Goal: Find specific page/section: Find specific page/section

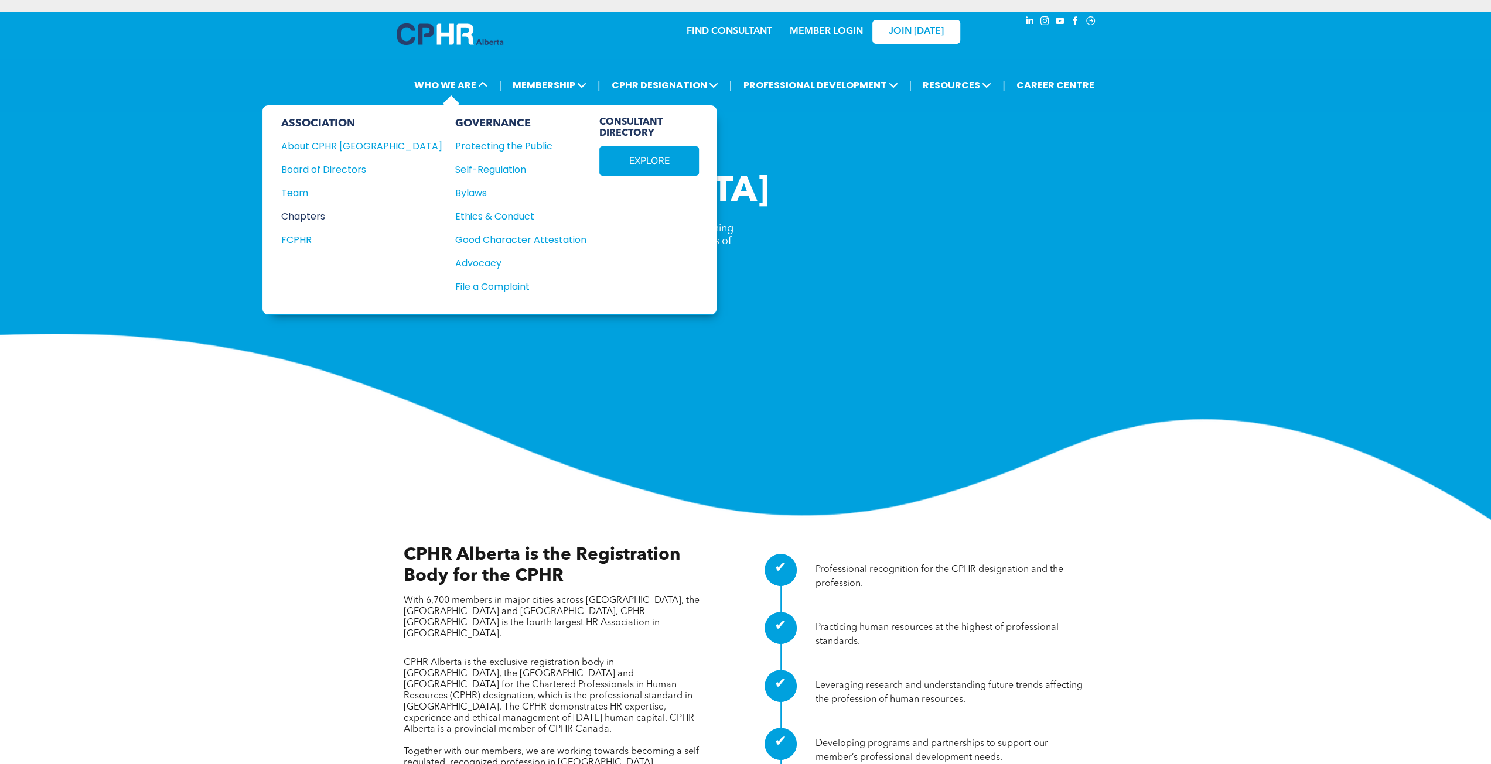
click at [310, 210] on div "Chapters" at bounding box center [353, 216] width 145 height 15
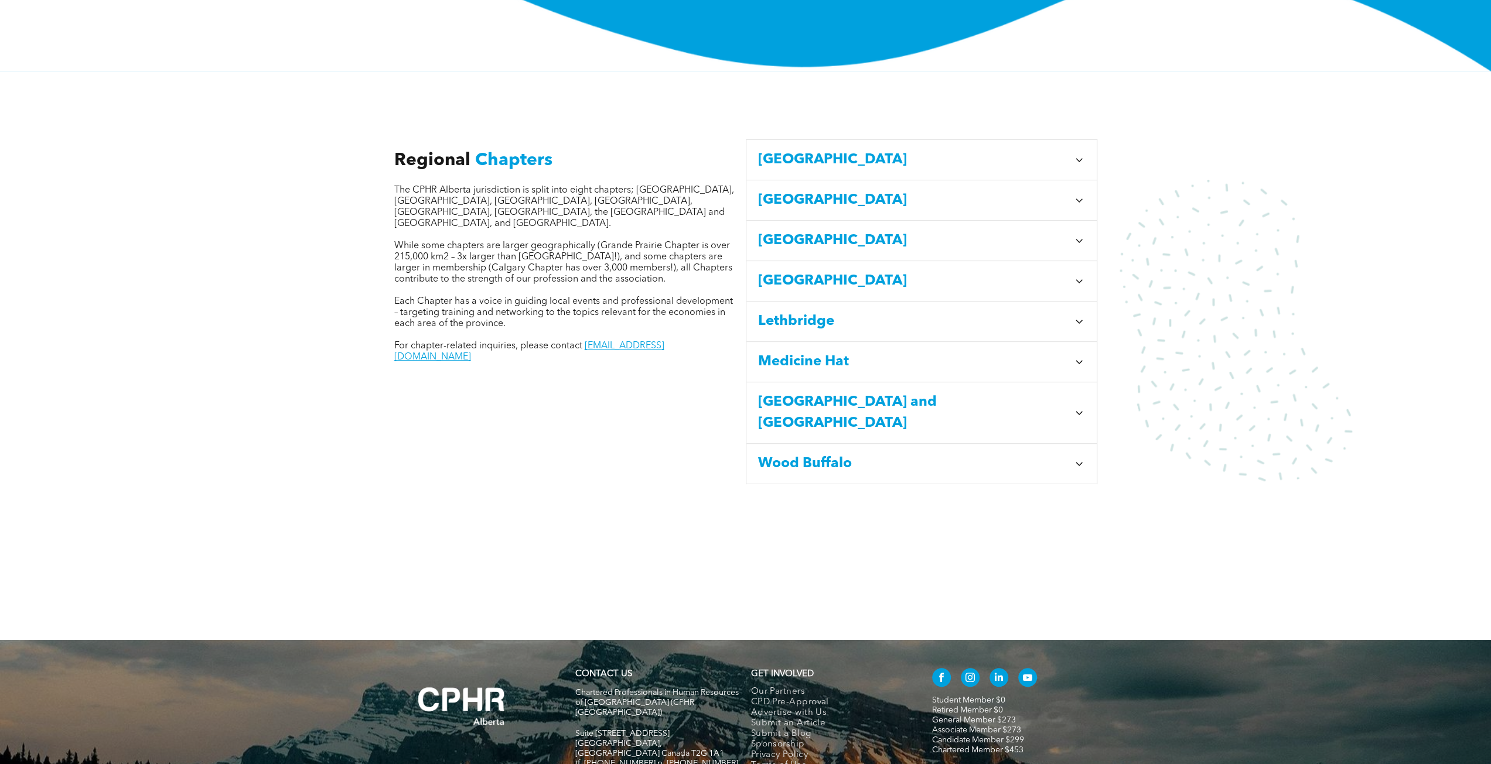
scroll to position [410, 0]
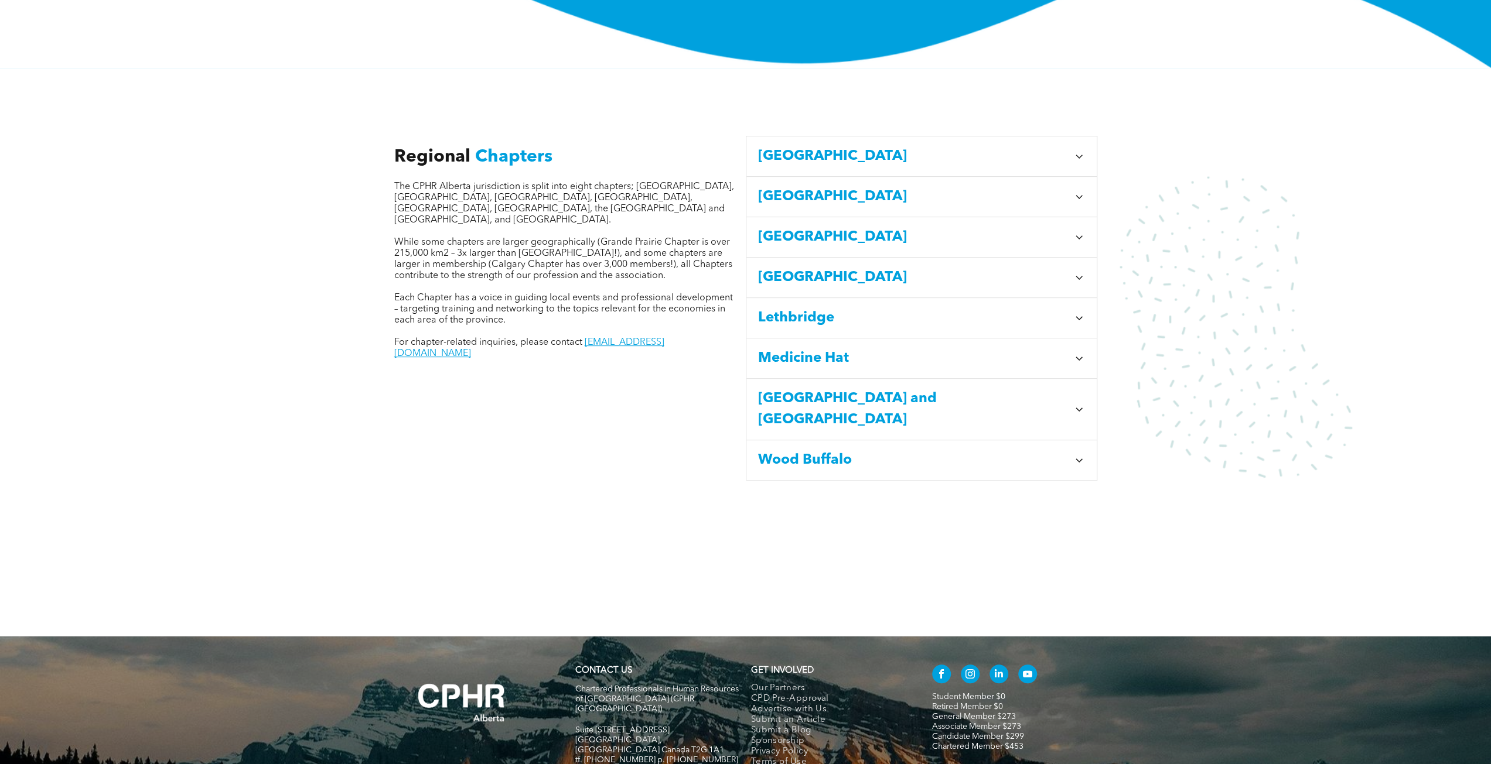
click at [968, 388] on span "[GEOGRAPHIC_DATA] and [GEOGRAPHIC_DATA]" at bounding box center [913, 409] width 310 height 42
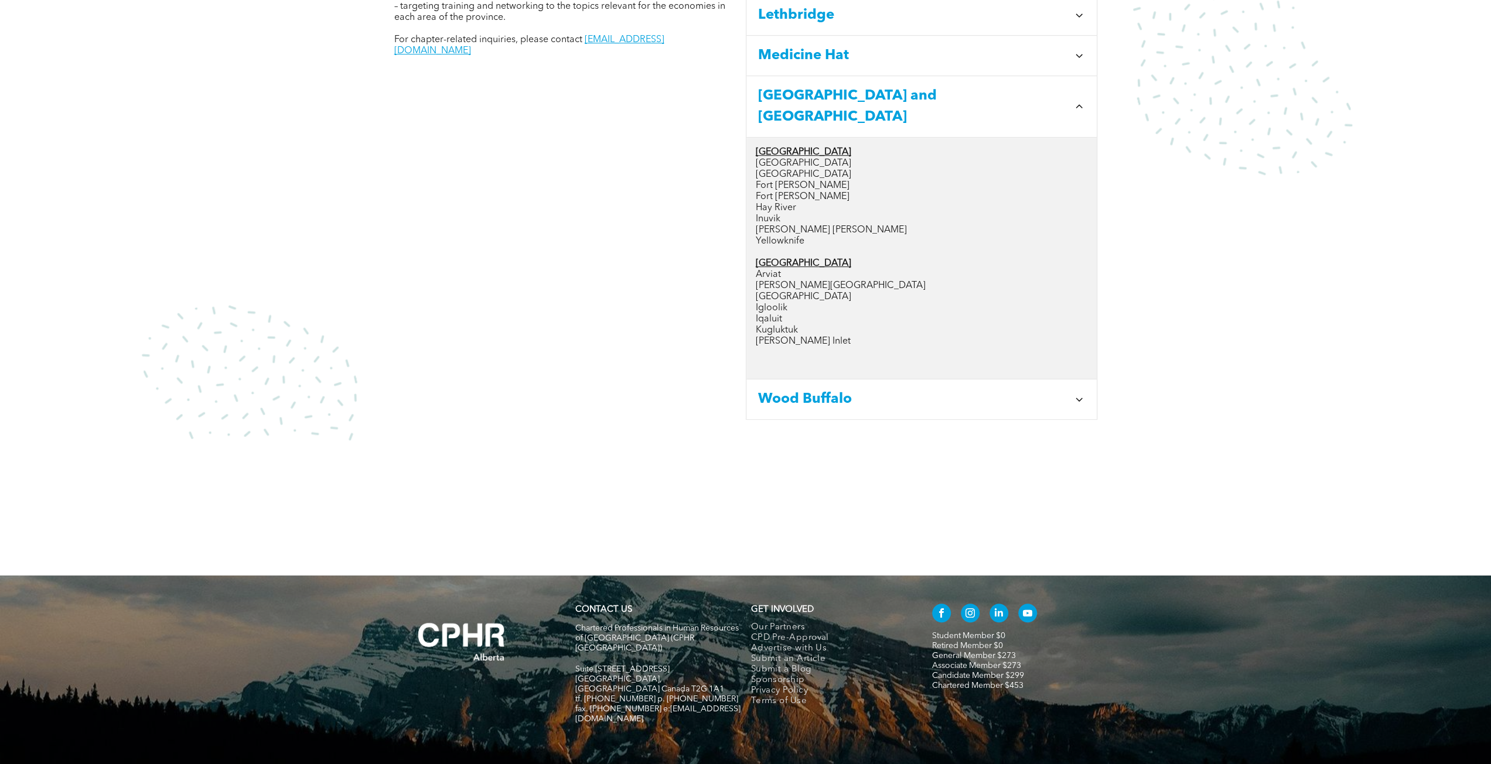
click at [968, 381] on div "Wood Buffalo" at bounding box center [921, 400] width 350 height 40
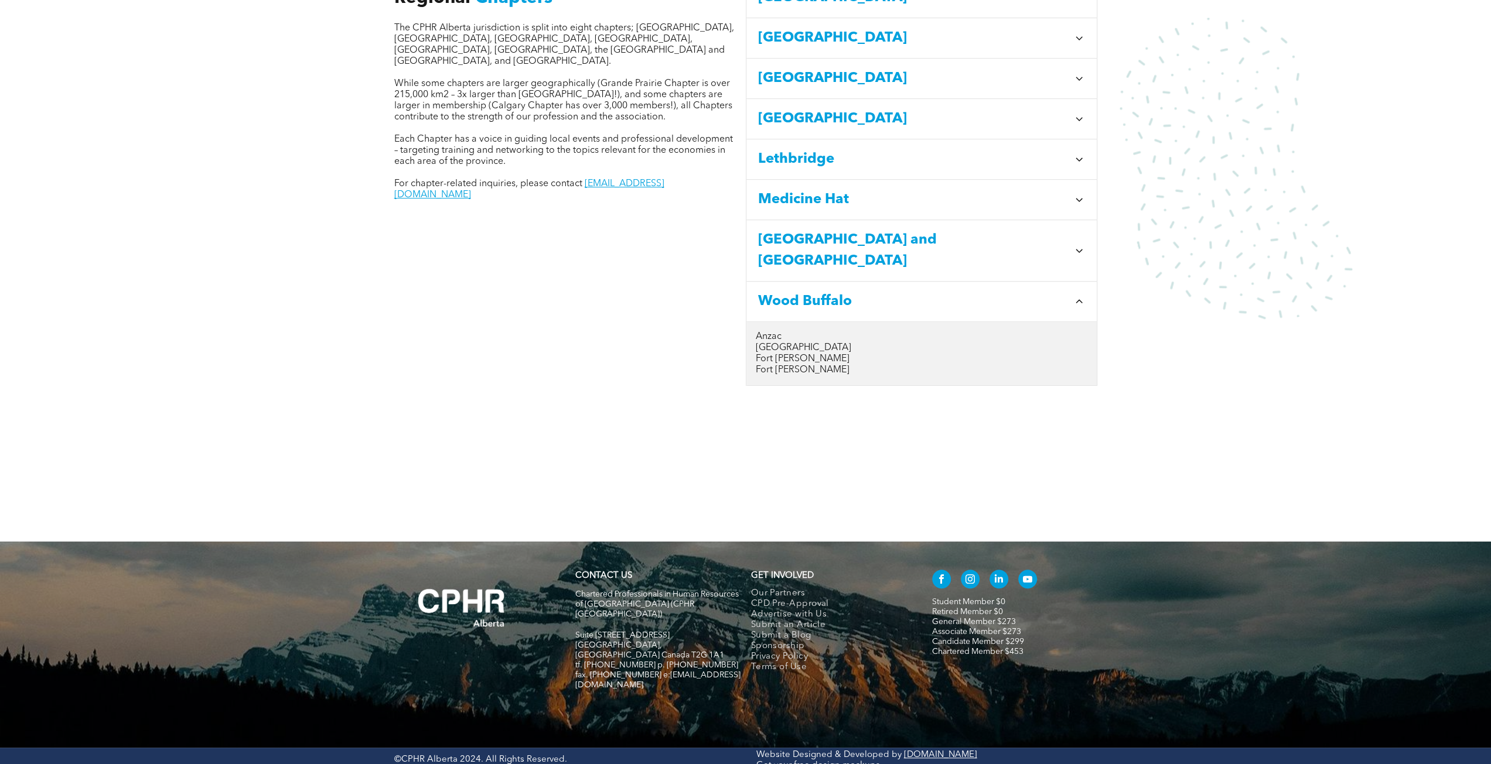
scroll to position [532, 0]
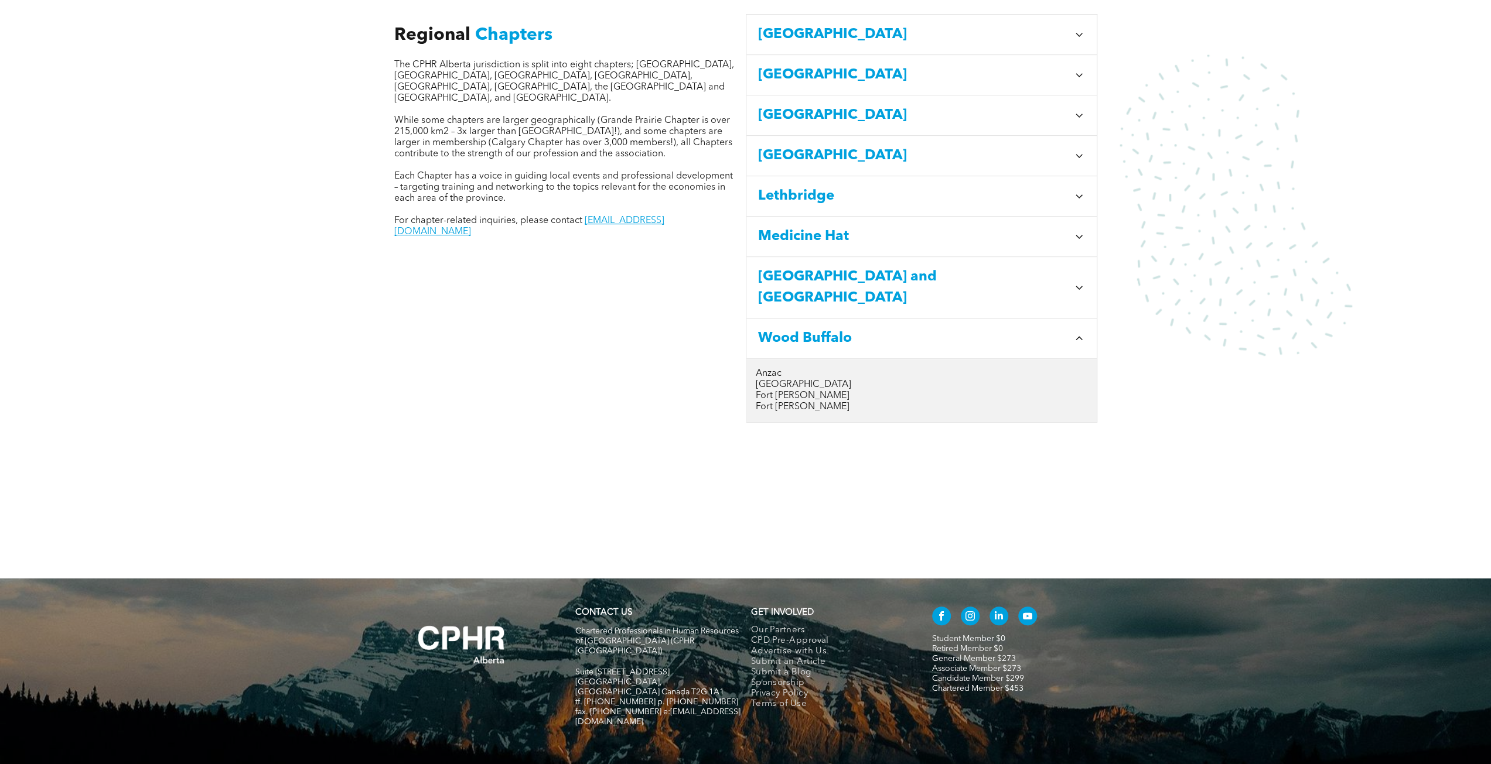
click at [778, 368] on p "Anzac" at bounding box center [922, 373] width 332 height 11
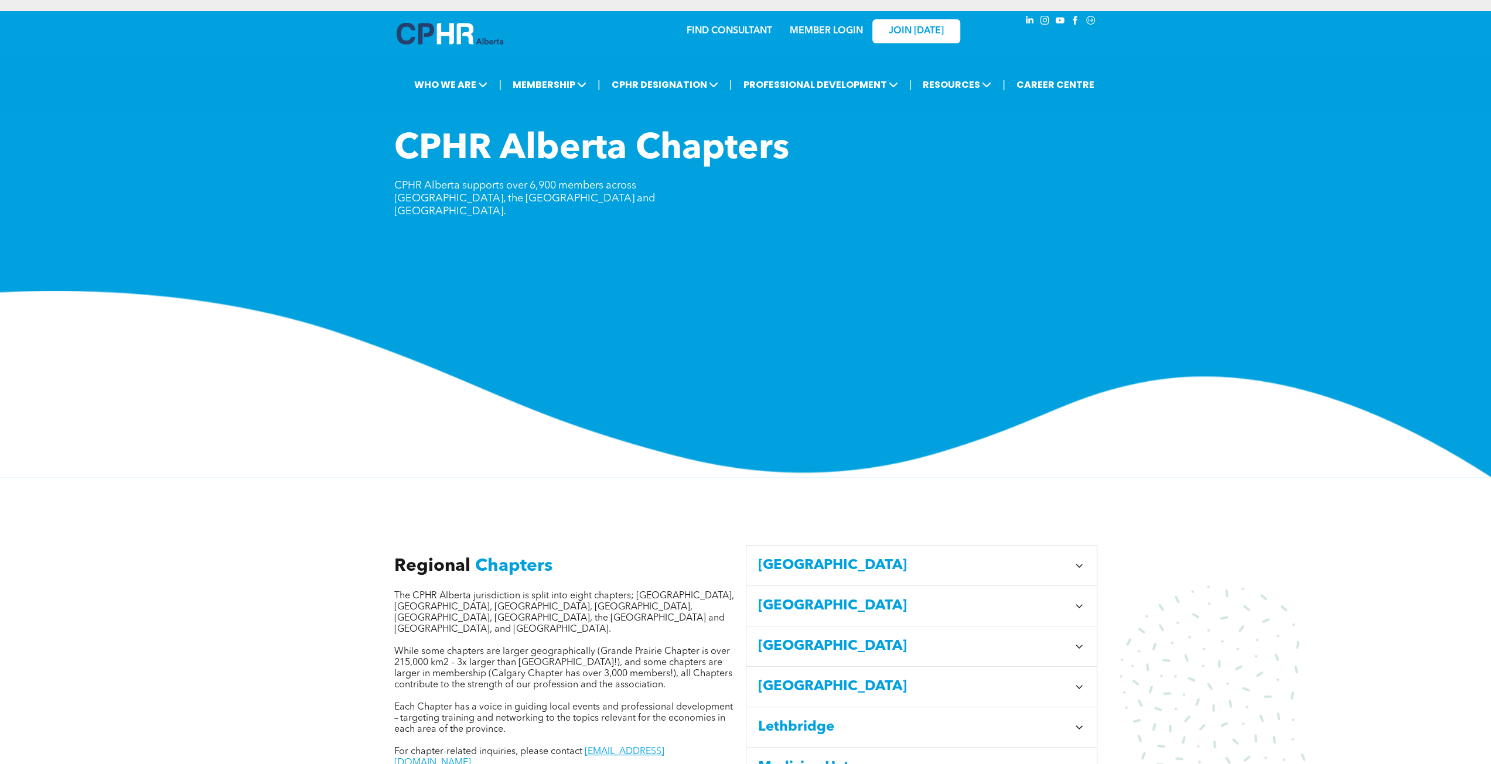
scroll to position [0, 0]
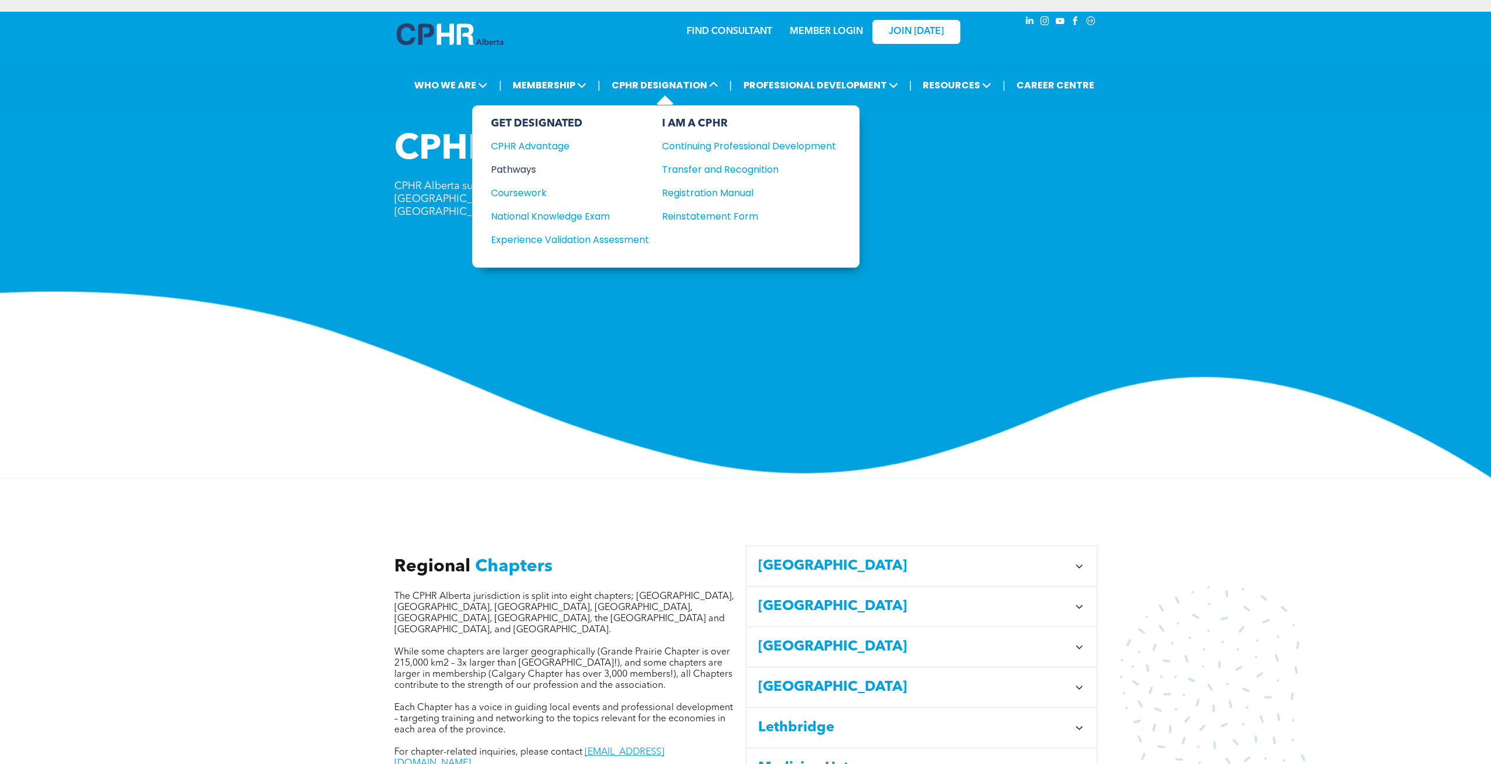
drag, startPoint x: 539, startPoint y: 166, endPoint x: 546, endPoint y: 163, distance: 7.6
click at [539, 166] on div "Pathways" at bounding box center [562, 169] width 142 height 15
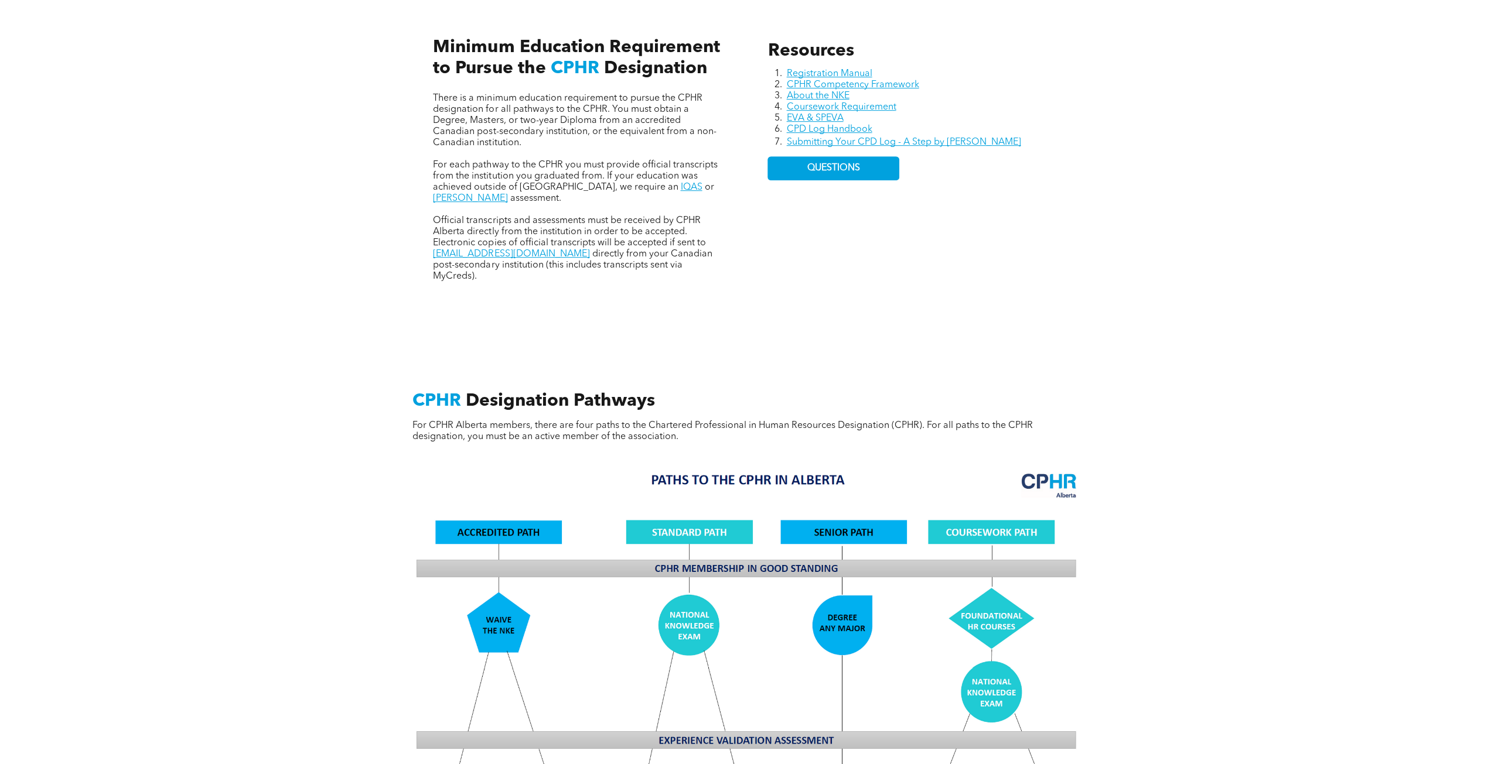
scroll to position [820, 0]
